Goal: Transaction & Acquisition: Purchase product/service

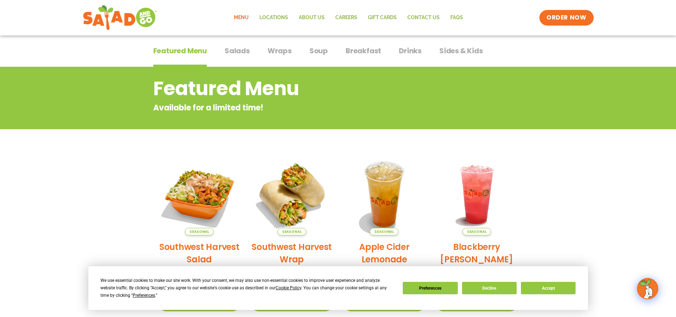
scroll to position [35, 0]
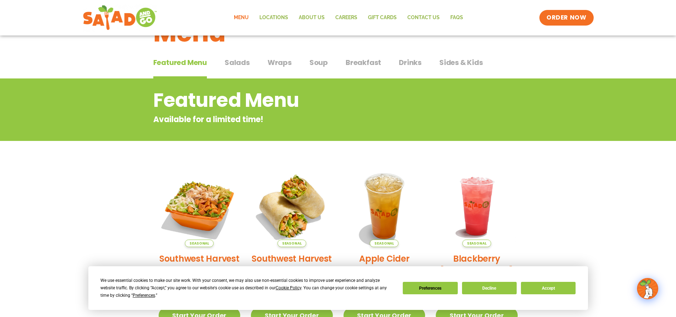
click at [243, 65] on span "Salads" at bounding box center [237, 62] width 25 height 11
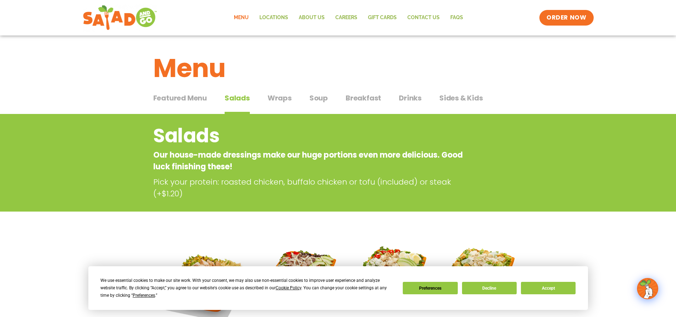
click at [272, 98] on span "Wraps" at bounding box center [280, 98] width 24 height 11
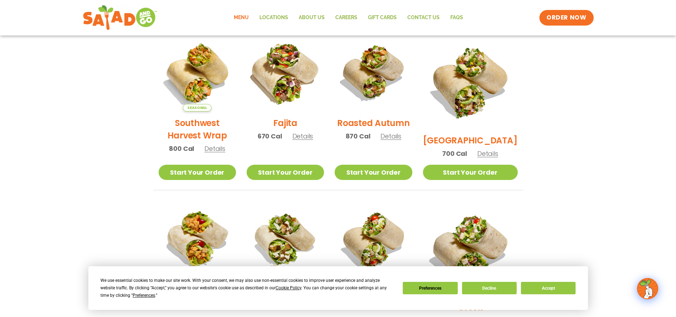
scroll to position [177, 0]
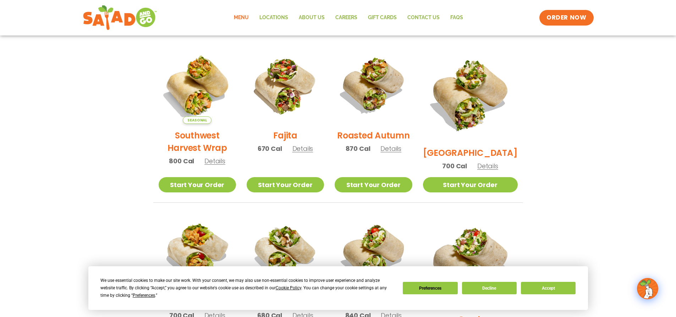
click at [216, 165] on span "Details" at bounding box center [214, 160] width 21 height 9
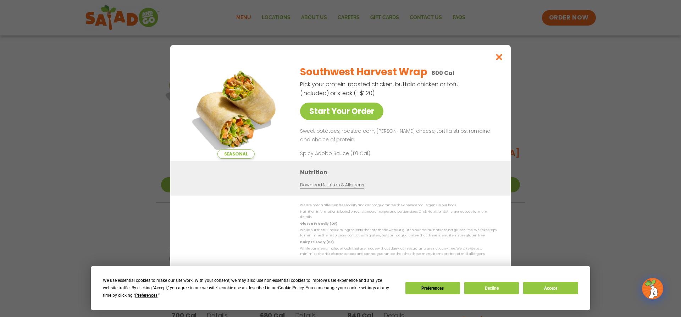
click at [635, 148] on div "Seasonal Start Your Order Southwest Harvest Wrap 800 Cal Pick your protein: roa…" at bounding box center [340, 158] width 681 height 317
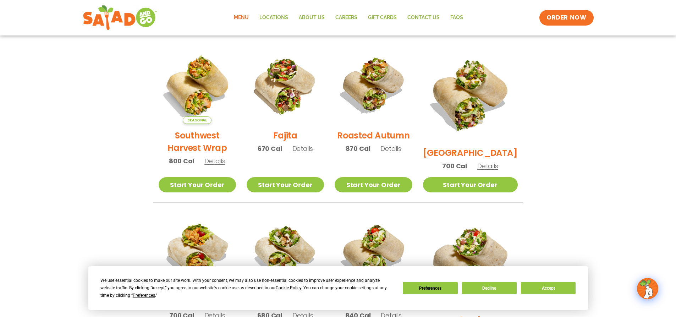
scroll to position [213, 0]
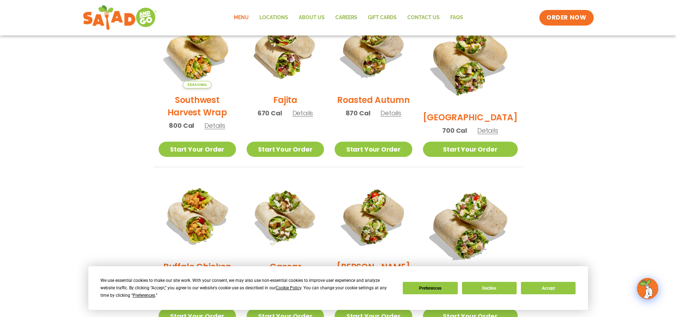
click at [401, 116] on span "Details" at bounding box center [390, 113] width 21 height 9
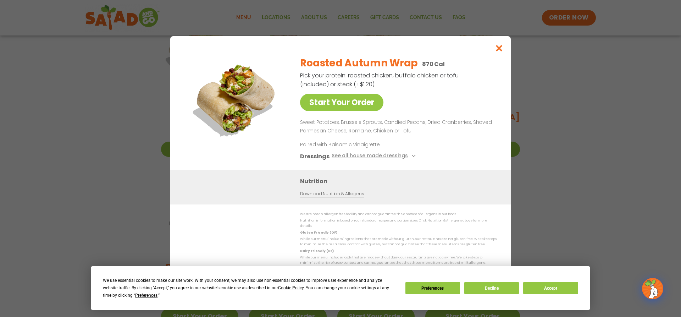
click at [597, 116] on div "Start Your Order Roasted Autumn Wrap 870 Cal Pick your protein: roasted chicken…" at bounding box center [340, 158] width 681 height 317
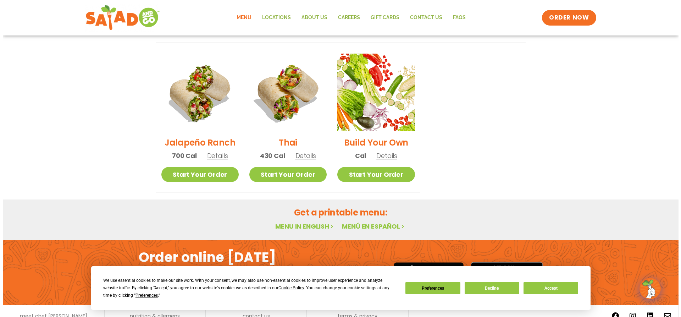
scroll to position [491, 0]
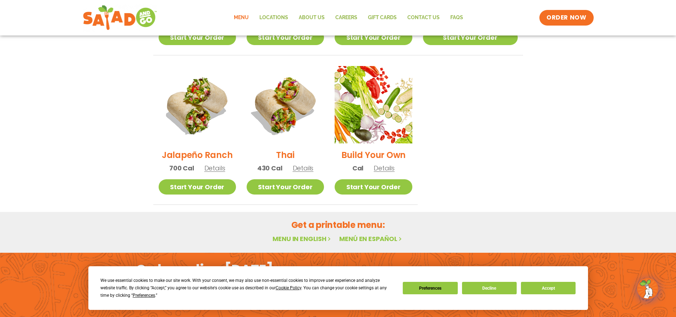
click at [393, 164] on span "Details" at bounding box center [384, 168] width 21 height 9
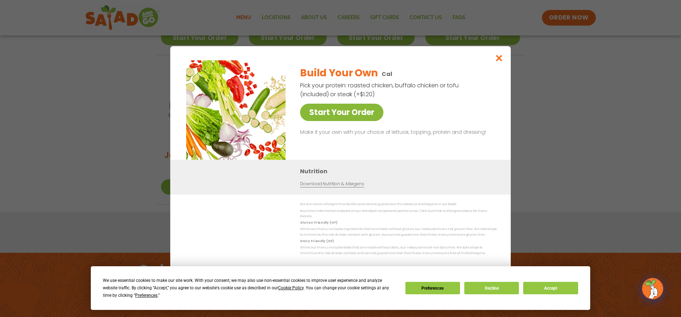
click at [360, 108] on link "Start Your Order" at bounding box center [341, 112] width 83 height 17
